Goal: Task Accomplishment & Management: Manage account settings

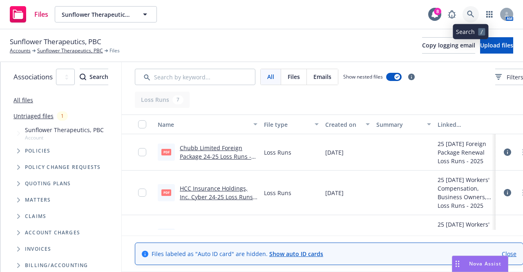
click at [472, 13] on icon at bounding box center [470, 14] width 7 height 7
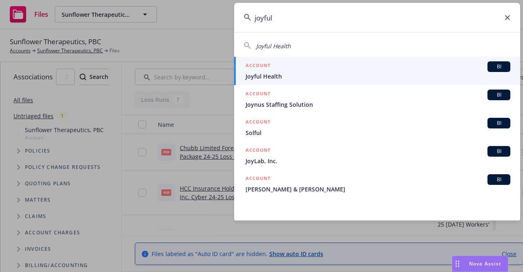
type input "joyful"
click at [400, 72] on div "ACCOUNT BI" at bounding box center [378, 66] width 265 height 11
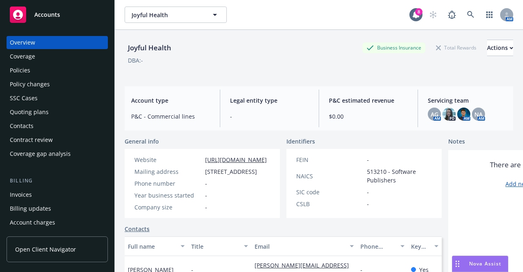
click at [32, 113] on div "Quoting plans" at bounding box center [29, 111] width 39 height 13
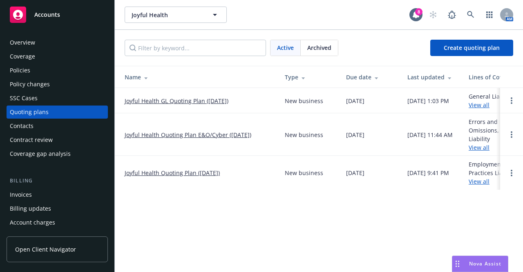
click at [210, 99] on link "Joyful Health GL Quoting Plan ([DATE])" at bounding box center [177, 100] width 104 height 9
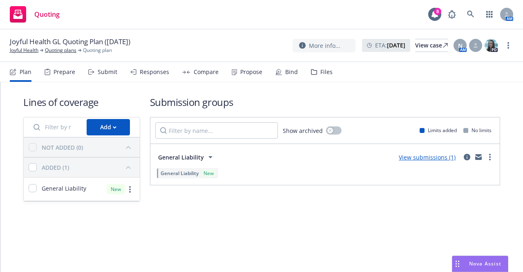
click at [328, 64] on div "Files" at bounding box center [322, 72] width 22 height 20
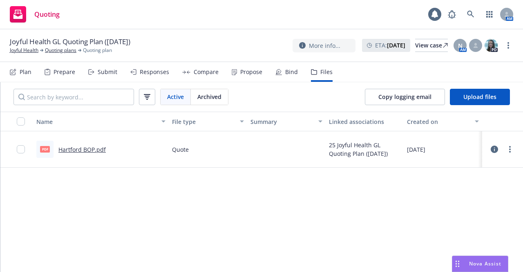
click at [100, 146] on link "Hartford BOP.pdf" at bounding box center [81, 150] width 47 height 8
click at [483, 101] on button "Upload files" at bounding box center [480, 97] width 60 height 16
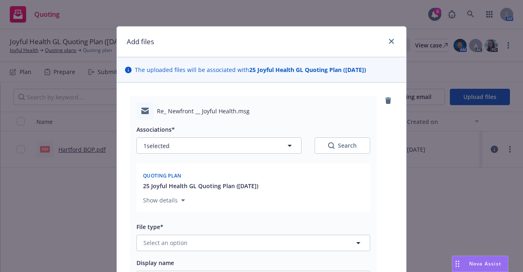
scroll to position [56, 0]
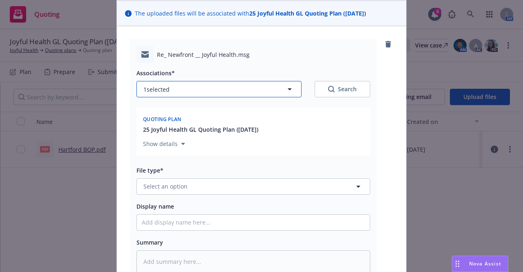
click at [288, 89] on icon "button" at bounding box center [290, 89] width 4 height 2
type textarea "x"
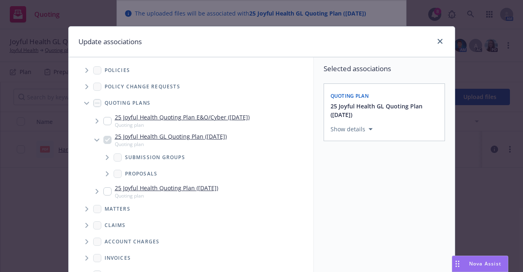
click at [101, 158] on span "Tree Example" at bounding box center [107, 157] width 13 height 13
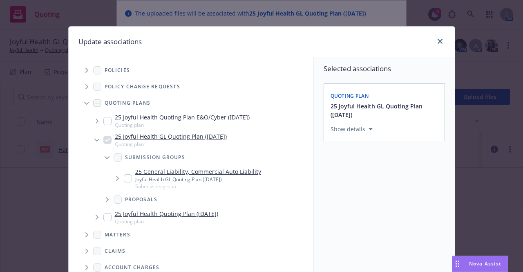
click at [116, 179] on icon "Tree Example" at bounding box center [117, 178] width 3 height 5
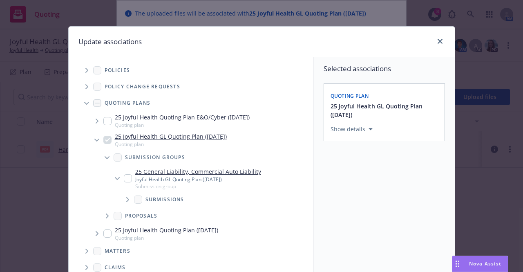
click at [128, 198] on span "Tree Example" at bounding box center [127, 199] width 13 height 13
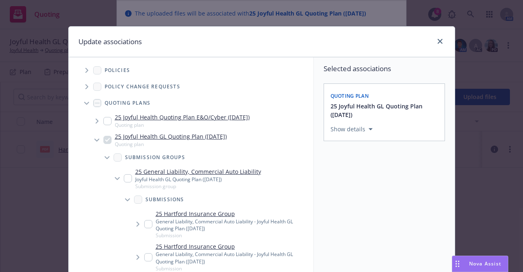
click at [144, 221] on input "Tree Example" at bounding box center [148, 224] width 8 height 8
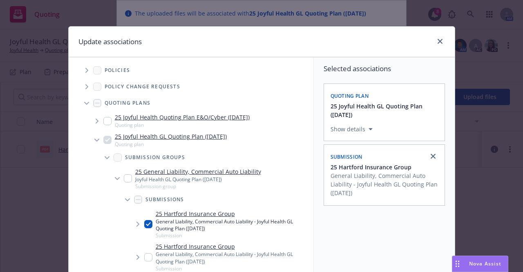
click at [144, 221] on input "Tree Example" at bounding box center [148, 224] width 8 height 8
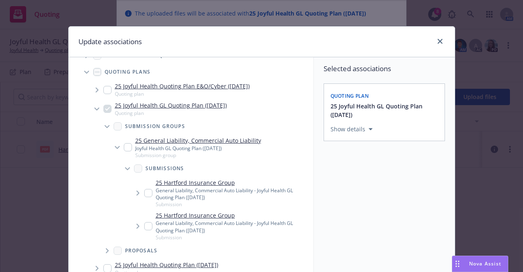
scroll to position [32, 0]
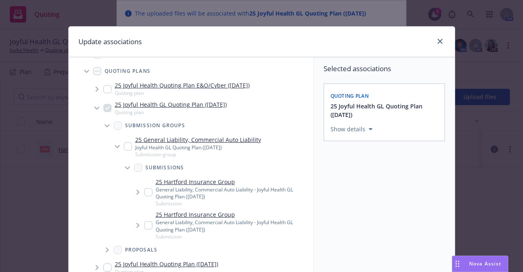
click at [137, 193] on icon "Tree Example" at bounding box center [138, 192] width 3 height 5
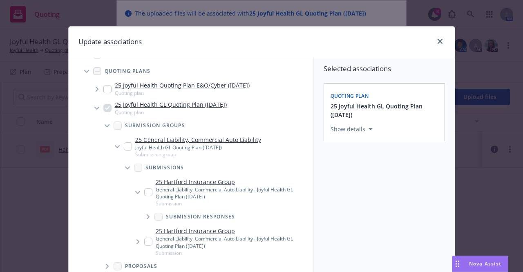
click at [147, 219] on icon "Tree Example" at bounding box center [148, 216] width 3 height 5
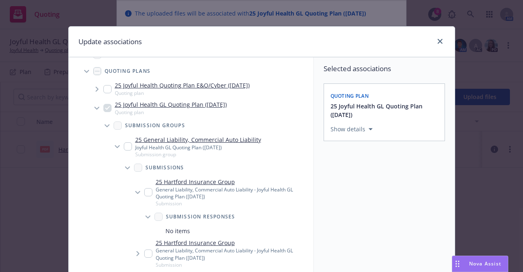
click at [146, 219] on span "Tree Example" at bounding box center [147, 216] width 13 height 13
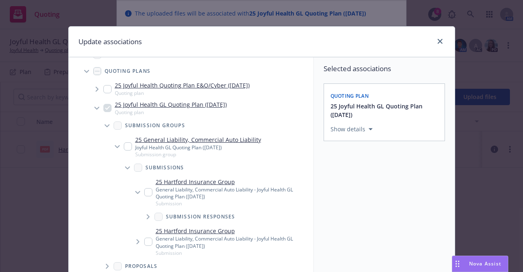
click at [146, 194] on input "Tree Example" at bounding box center [148, 192] width 8 height 8
checkbox input "true"
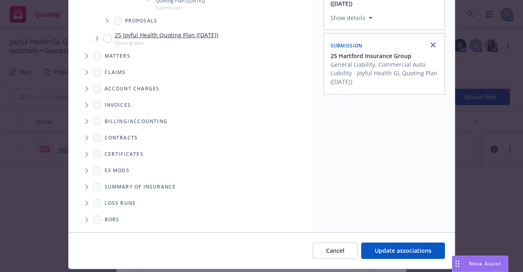
scroll to position [134, 0]
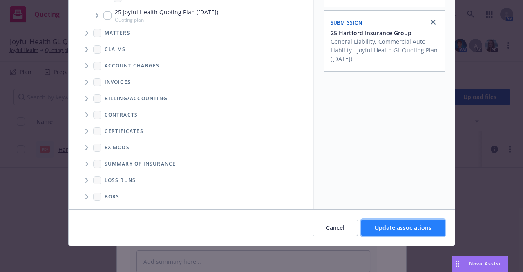
click at [379, 228] on span "Update associations" at bounding box center [403, 228] width 57 height 8
type textarea "x"
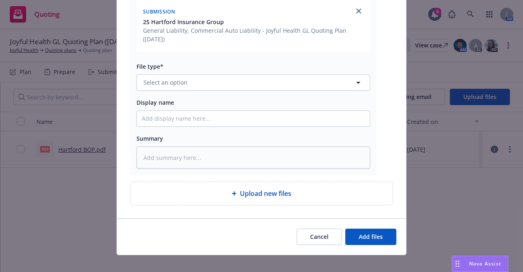
scroll to position [224, 0]
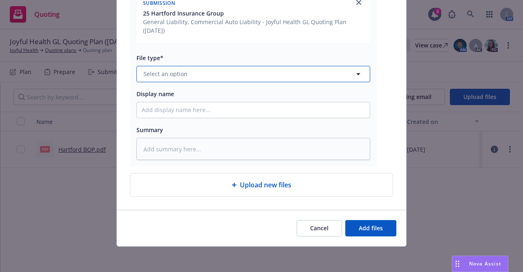
click at [224, 81] on button "Select an option" at bounding box center [254, 74] width 234 height 16
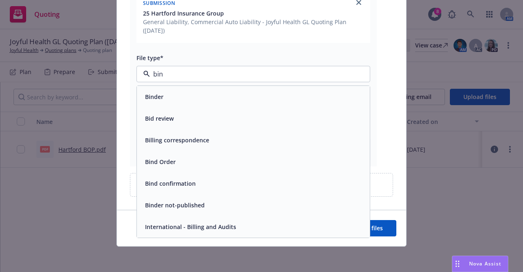
type input "bind"
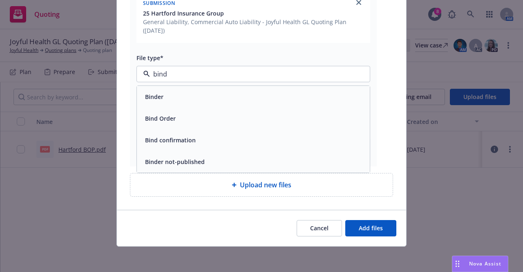
click at [202, 116] on div "Bind Order" at bounding box center [253, 118] width 223 height 12
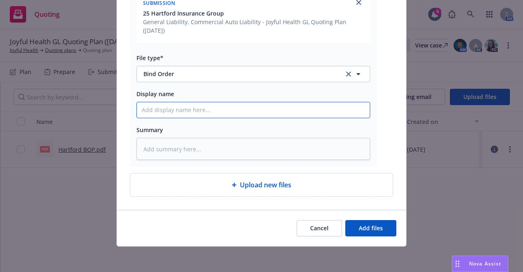
click at [193, 112] on input "Display name" at bounding box center [253, 110] width 233 height 16
type textarea "x"
type input "I"
type textarea "x"
type input "In"
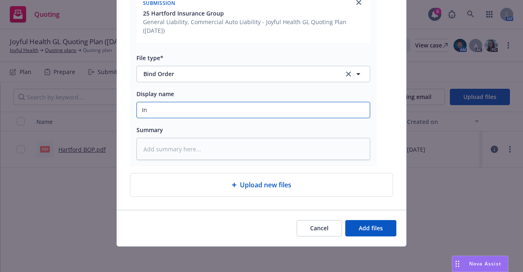
type textarea "x"
type input "Info"
type textarea "x"
type input "Info"
type textarea "x"
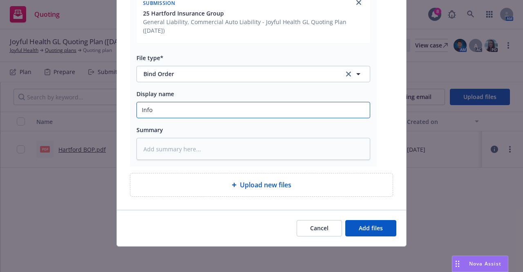
type input "Info f"
type textarea "x"
type input "Info fr"
type textarea "x"
type input "Info fro"
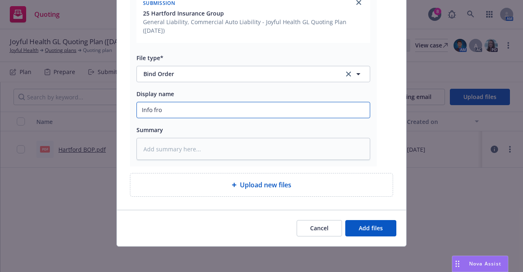
type textarea "x"
type input "Info from"
type textarea "x"
type input "Info from"
type textarea "x"
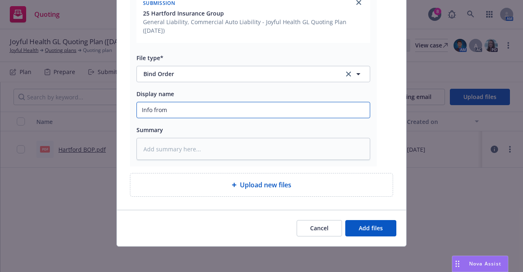
type input "Info from i"
type textarea "x"
type input "Info from in"
type textarea "x"
type input "Info from ins"
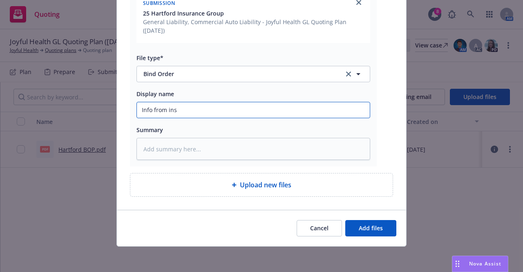
type textarea "x"
type input "Info from insu"
type textarea "x"
type input "Info from insur"
type textarea "x"
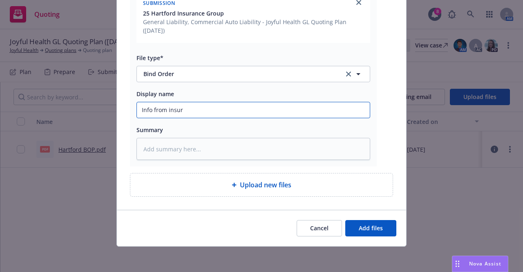
type input "Info from insure"
type textarea "x"
type input "Info from insured"
click at [345, 220] on button "Add files" at bounding box center [370, 228] width 51 height 16
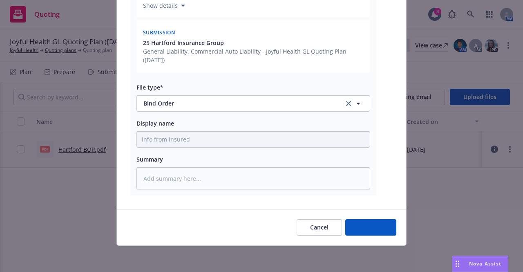
scroll to position [194, 0]
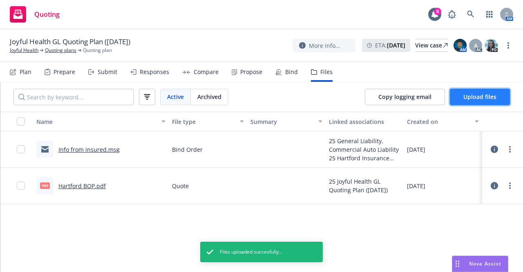
click at [450, 104] on button "Upload files" at bounding box center [480, 97] width 60 height 16
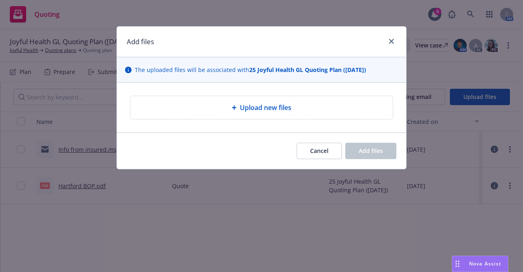
type textarea "x"
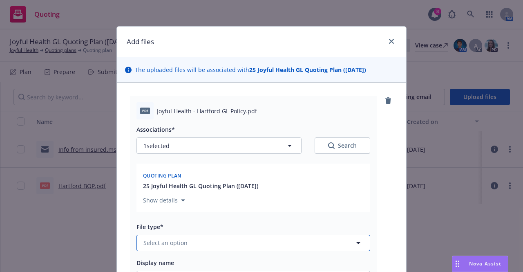
click at [253, 241] on button "Select an option" at bounding box center [254, 243] width 234 height 16
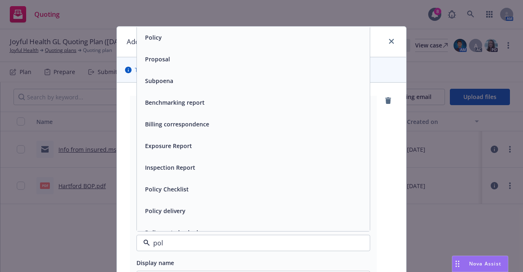
type input "poli"
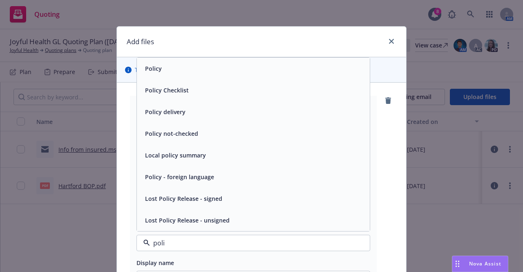
click at [211, 66] on div "Policy" at bounding box center [253, 69] width 223 height 12
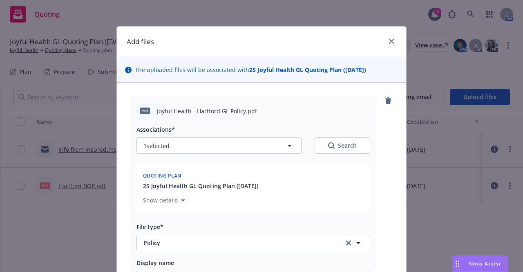
scroll to position [119, 0]
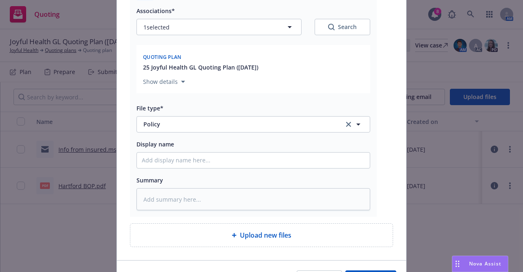
click at [323, 173] on div "Associations* 1 selected Search Quoting plan 25 Joyful Health GL Quoting Plan (…" at bounding box center [254, 105] width 234 height 209
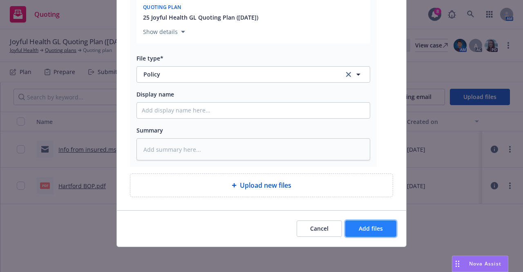
click at [367, 231] on span "Add files" at bounding box center [371, 228] width 24 height 8
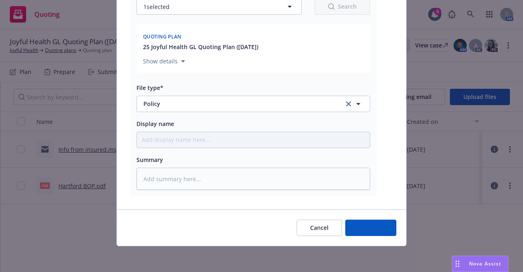
type textarea "x"
